Goal: Task Accomplishment & Management: Manage account settings

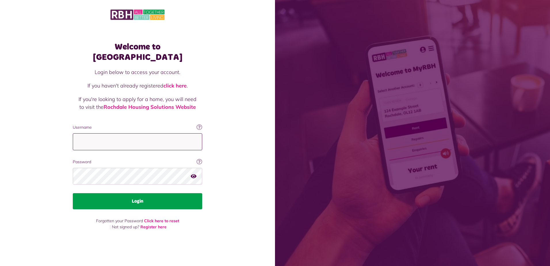
type input "**********"
click at [154, 199] on button "Login" at bounding box center [138, 201] width 130 height 16
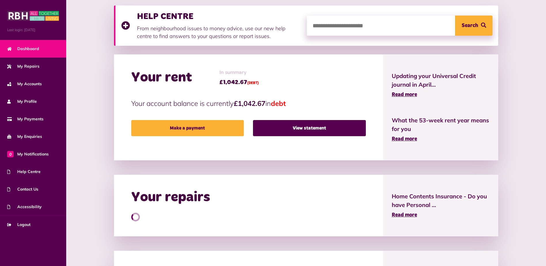
scroll to position [45, 0]
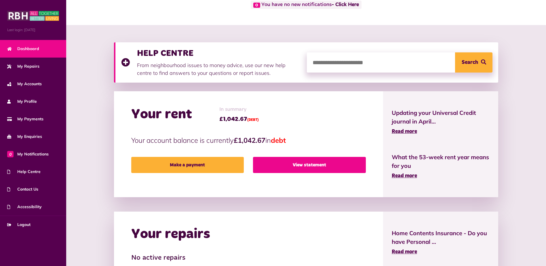
click at [286, 168] on link "View statement" at bounding box center [309, 165] width 113 height 16
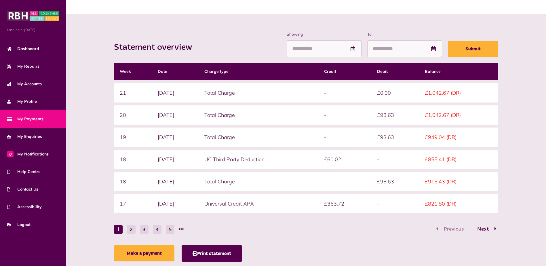
scroll to position [67, 0]
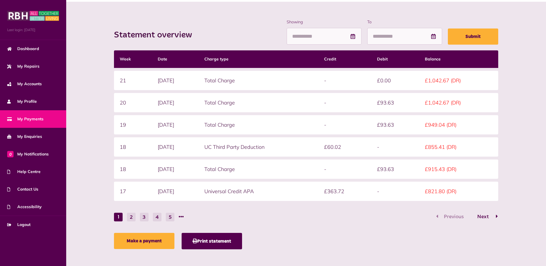
click at [488, 216] on span "Next" at bounding box center [483, 216] width 20 height 5
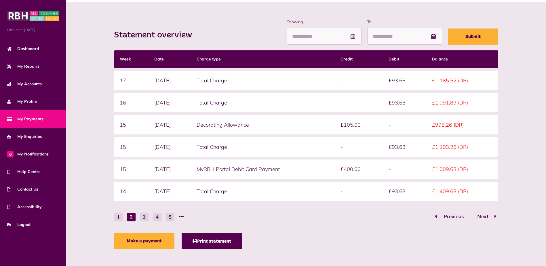
click at [455, 216] on span "Previous" at bounding box center [454, 216] width 28 height 5
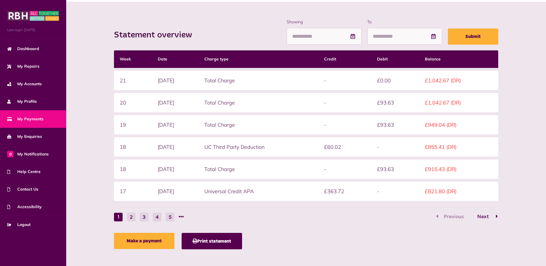
click at [490, 216] on span "Next" at bounding box center [483, 216] width 20 height 5
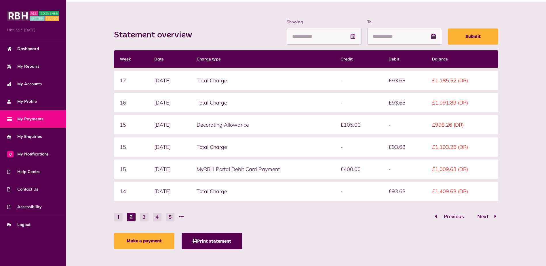
click at [458, 219] on span "Previous" at bounding box center [454, 216] width 28 height 5
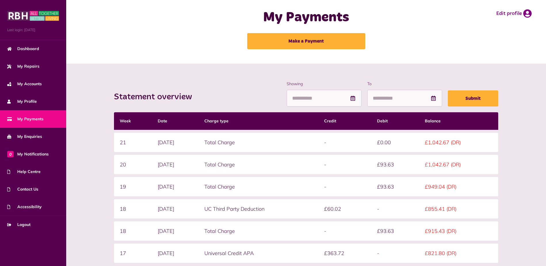
scroll to position [0, 0]
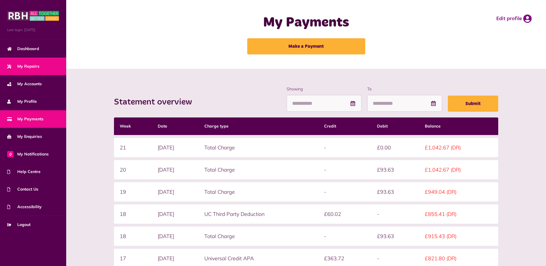
click at [32, 69] on span "My Repairs" at bounding box center [23, 66] width 32 height 6
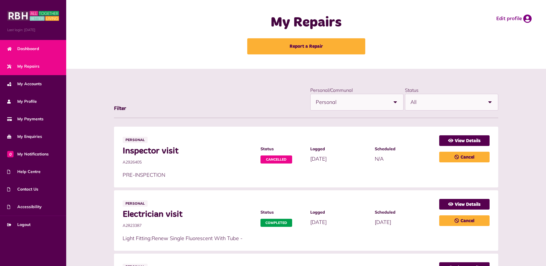
click at [31, 51] on span "Dashboard" at bounding box center [23, 49] width 32 height 6
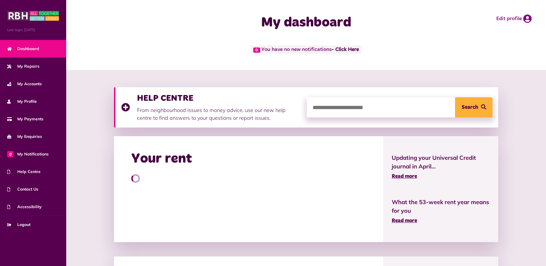
click at [29, 13] on img at bounding box center [33, 16] width 52 height 12
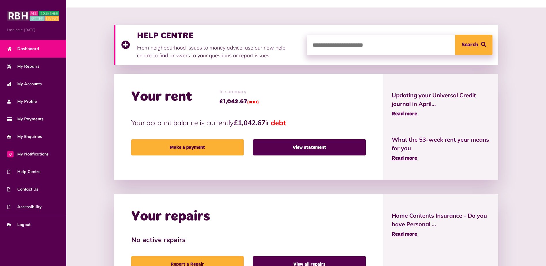
scroll to position [134, 0]
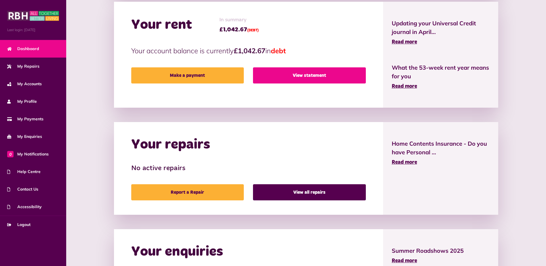
click at [300, 80] on link "View statement" at bounding box center [309, 75] width 113 height 16
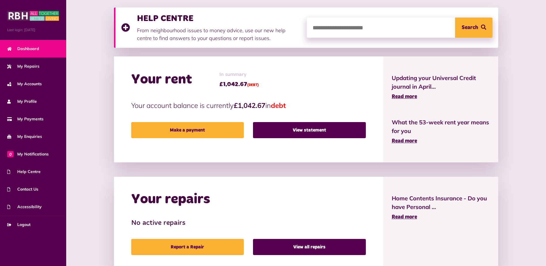
scroll to position [67, 0]
